Goal: Task Accomplishment & Management: Use online tool/utility

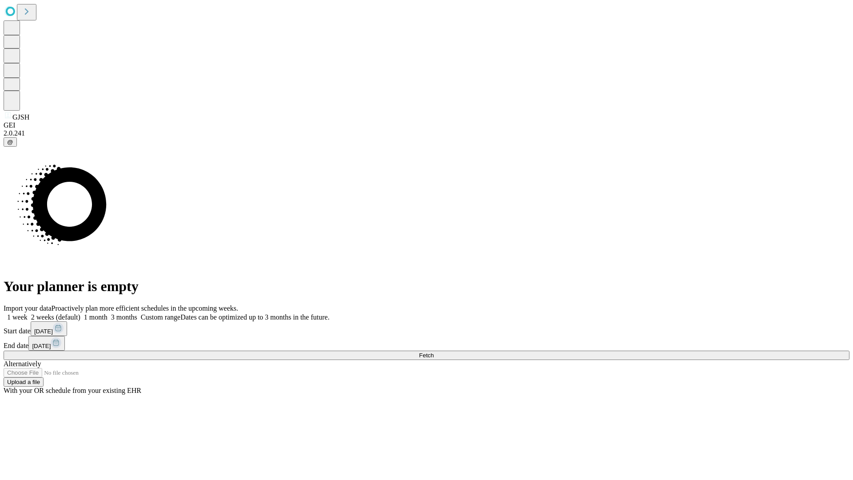
click at [434, 352] on span "Fetch" at bounding box center [426, 355] width 15 height 7
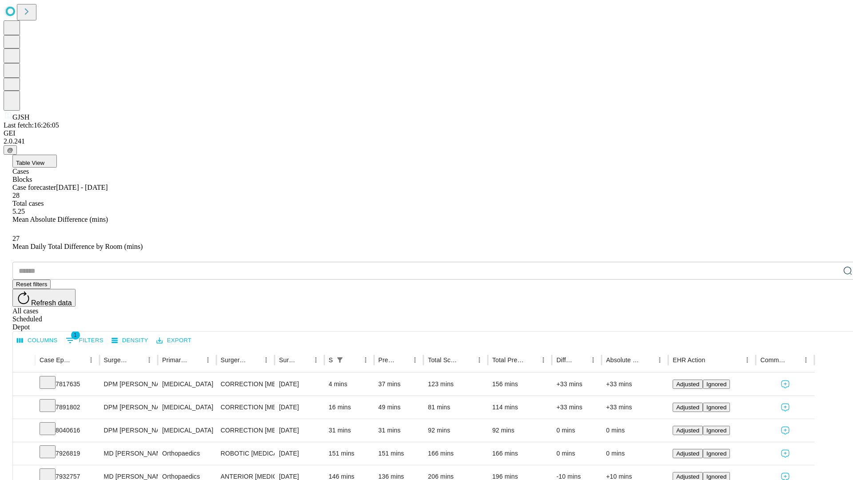
click at [796, 315] on div "Scheduled" at bounding box center [435, 319] width 846 height 8
